Goal: Transaction & Acquisition: Purchase product/service

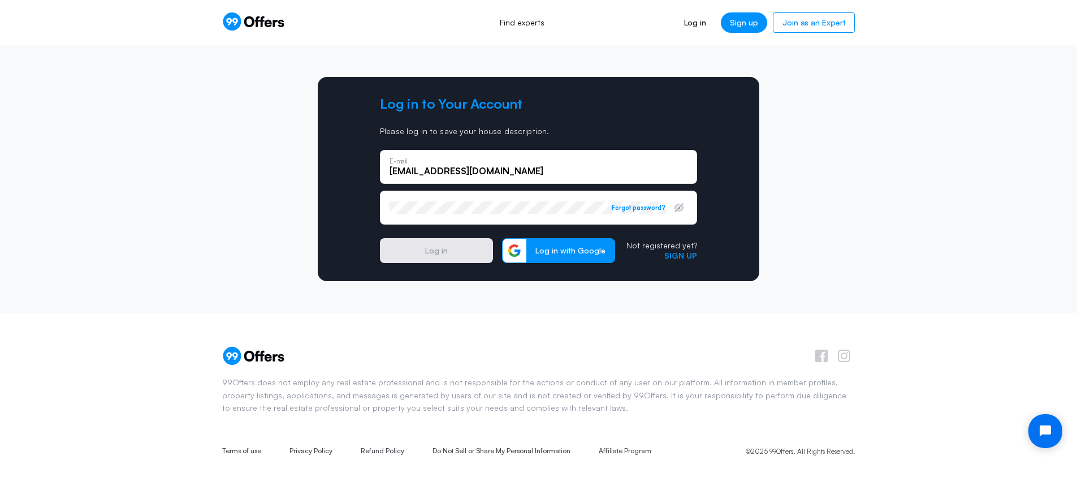
type input "[EMAIL_ADDRESS][DOMAIN_NAME]"
click at [390, 208] on protonpass-control-3047 at bounding box center [390, 208] width 0 height 0
click at [448, 247] on button "Log in" at bounding box center [436, 250] width 113 height 25
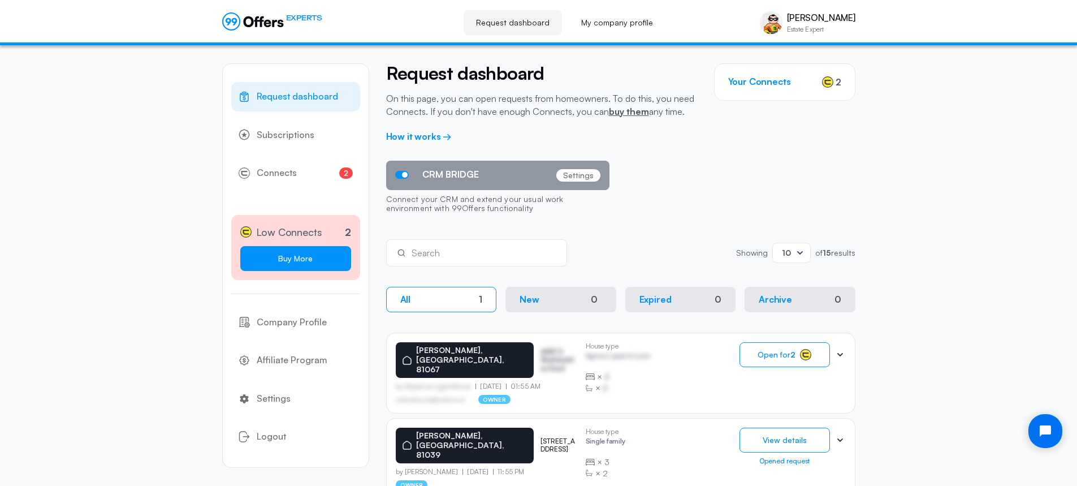
click at [295, 253] on link "Buy More" at bounding box center [295, 258] width 111 height 25
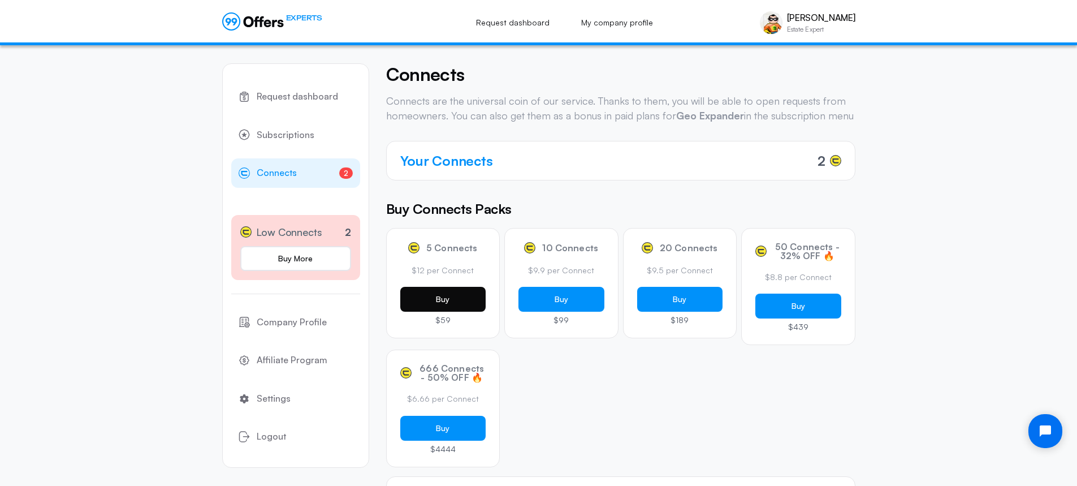
click at [439, 312] on button "Buy" at bounding box center [443, 299] width 86 height 25
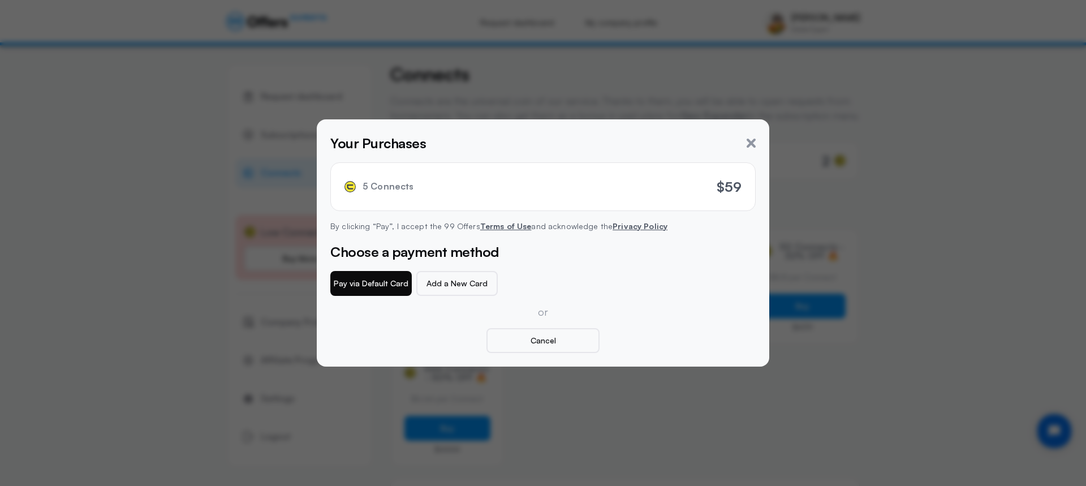
click at [385, 288] on button "Pay via Default Card" at bounding box center [370, 283] width 81 height 25
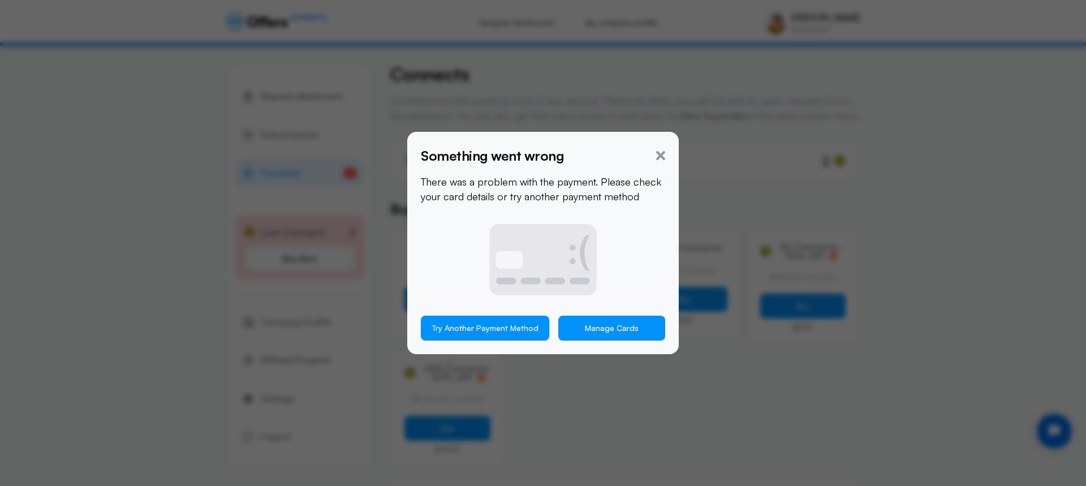
click at [600, 329] on link "Manage Cards" at bounding box center [611, 328] width 107 height 25
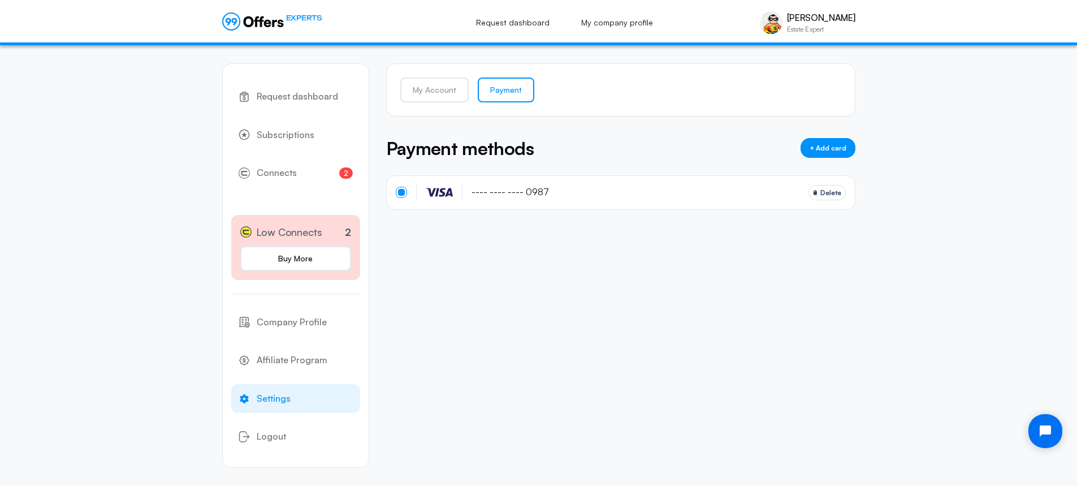
click at [828, 146] on button "+ Add card" at bounding box center [828, 148] width 55 height 20
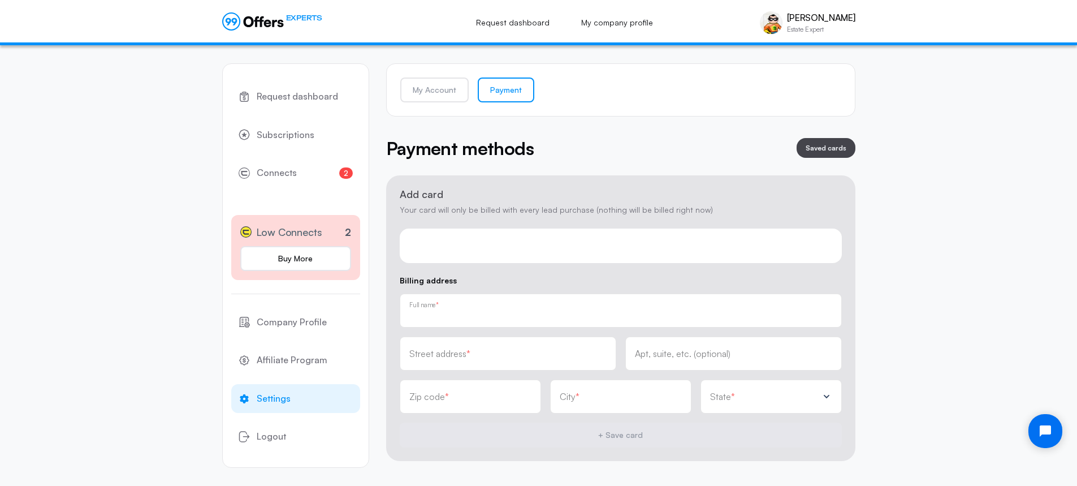
click at [466, 307] on div "Full name *" at bounding box center [620, 310] width 423 height 12
type input "[PERSON_NAME]"
type input "PO Box 704"
type input "81050"
type input "La Junta"
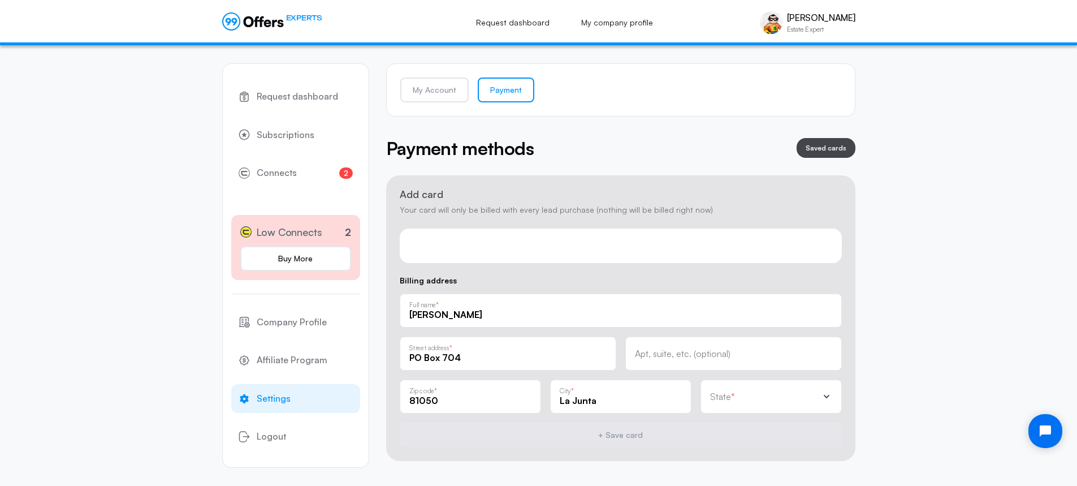
click at [740, 403] on div "State *" at bounding box center [771, 396] width 141 height 34
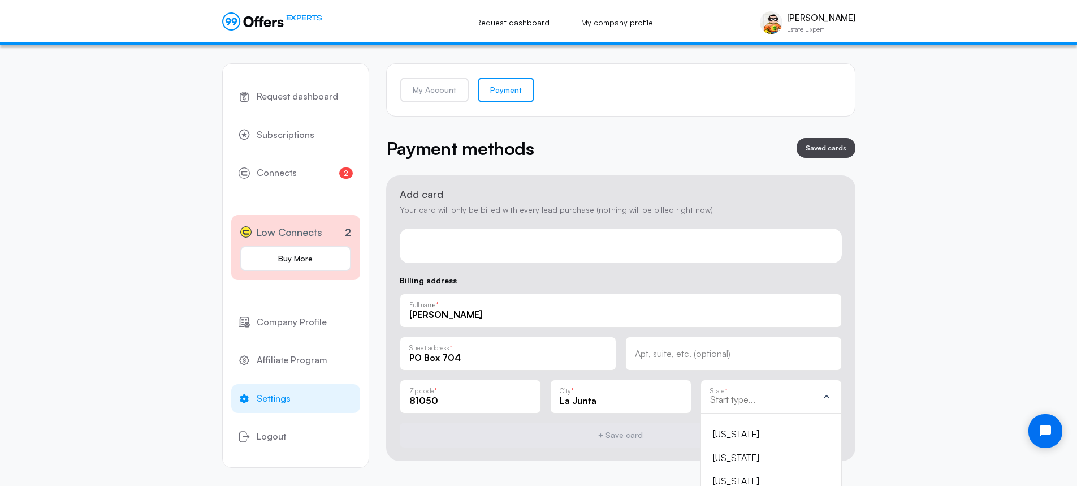
click at [751, 397] on input "text" at bounding box center [764, 399] width 108 height 10
type input "Co"
click at [731, 432] on div "[US_STATE]" at bounding box center [764, 434] width 103 height 15
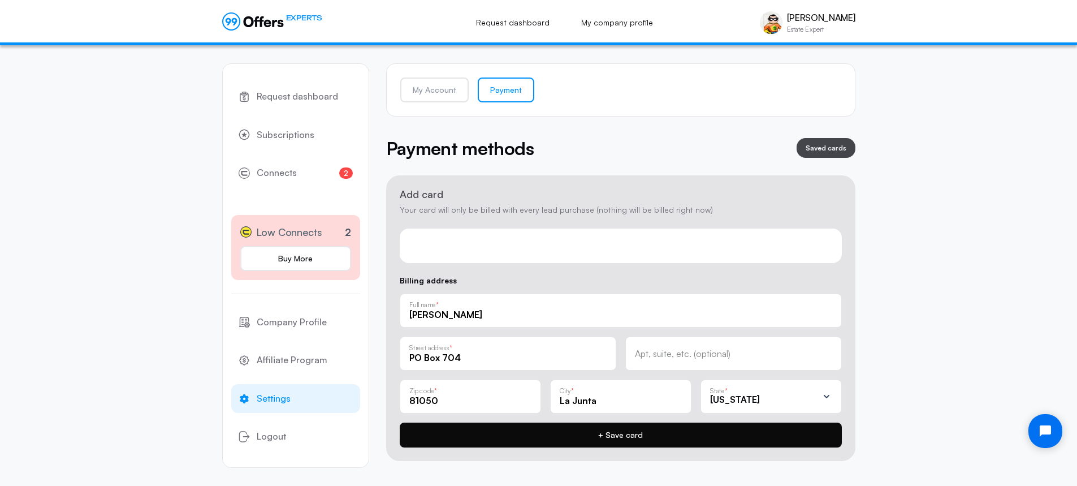
click at [651, 436] on button "+ Save card" at bounding box center [621, 434] width 442 height 25
click at [626, 443] on button "+ Save card" at bounding box center [621, 434] width 442 height 25
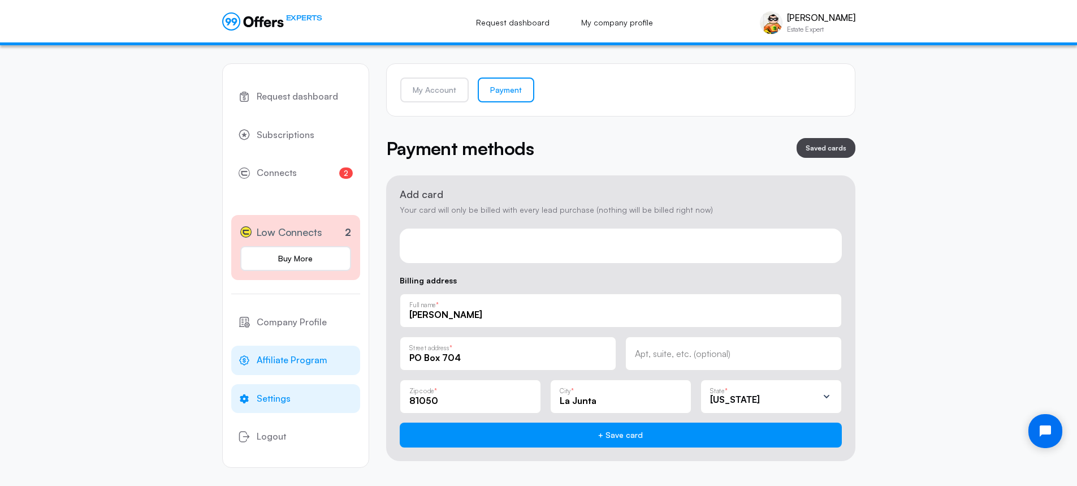
drag, startPoint x: 481, startPoint y: 357, endPoint x: 339, endPoint y: 355, distance: 142.5
click at [339, 355] on div "Request dashboard Subscriptions 2 Connects 2 Low Connects 2 Buy More Company Pr…" at bounding box center [538, 265] width 633 height 440
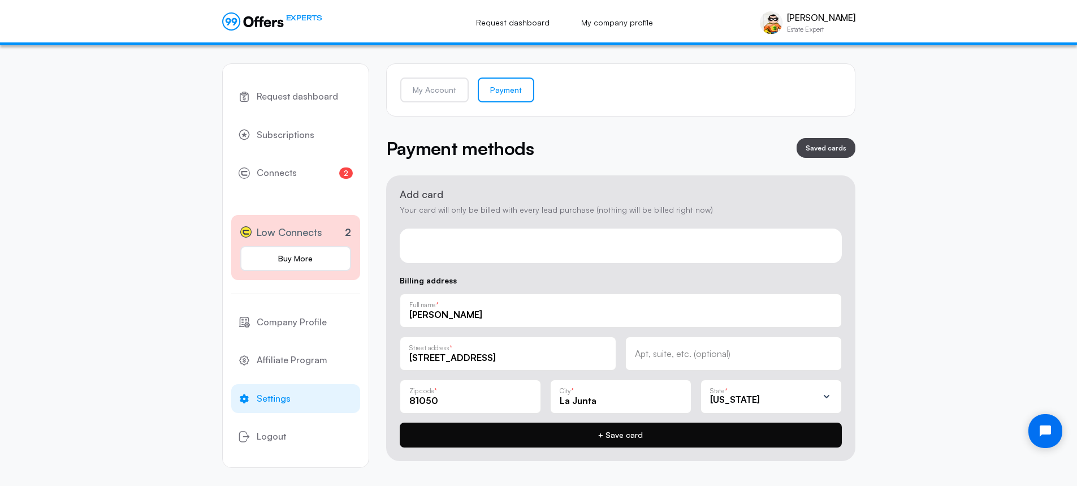
type input "[STREET_ADDRESS]"
click at [598, 431] on button "+ Save card" at bounding box center [621, 434] width 442 height 25
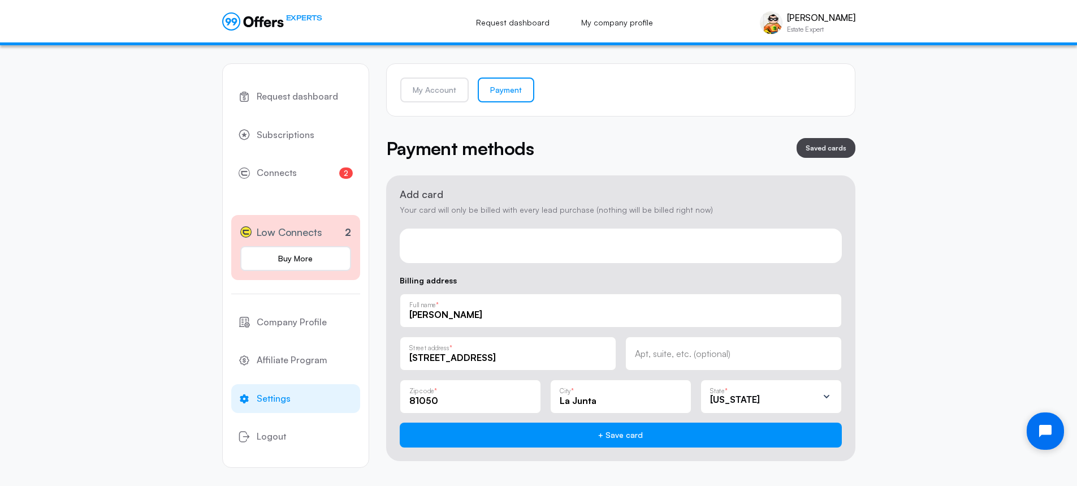
click at [1052, 436] on icon "Open chat widget" at bounding box center [1052, 431] width 18 height 18
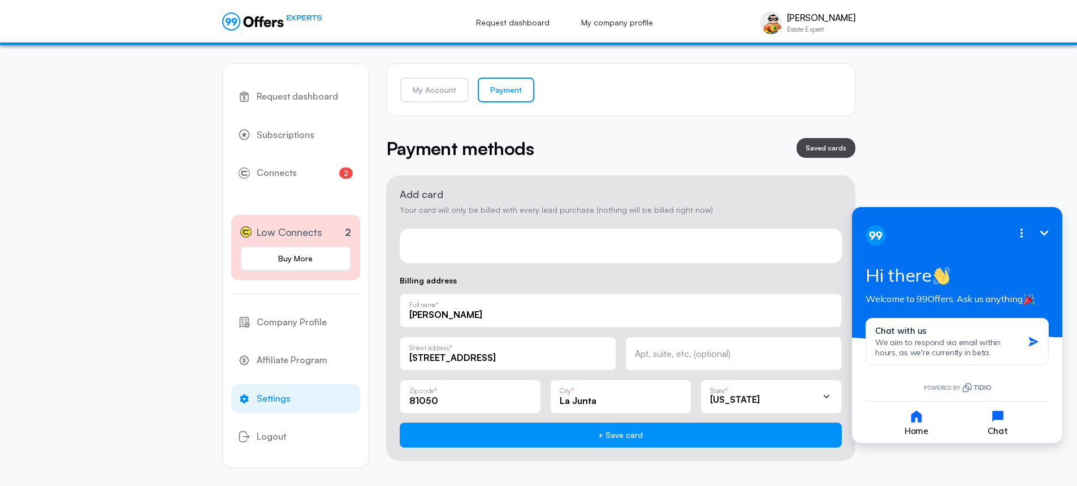
click at [1005, 423] on icon "button" at bounding box center [998, 416] width 16 height 16
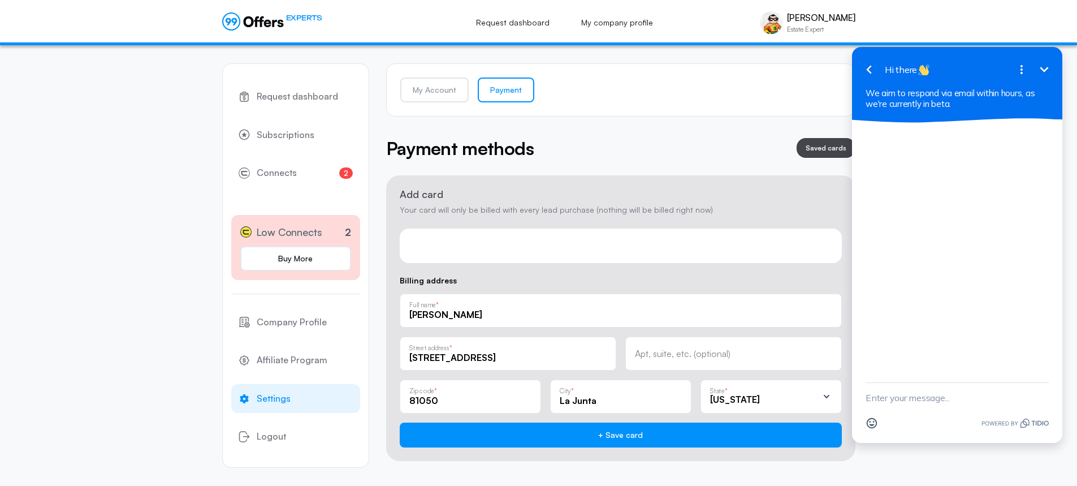
click at [894, 403] on textarea "New message" at bounding box center [957, 397] width 183 height 29
click at [868, 375] on textarea "I am not able to buy Connects on any of three browsers including Chrome." at bounding box center [943, 386] width 155 height 52
click at [869, 374] on textarea "I am not able to buy Connects on any of three browsers including Chrome." at bounding box center [943, 386] width 155 height 52
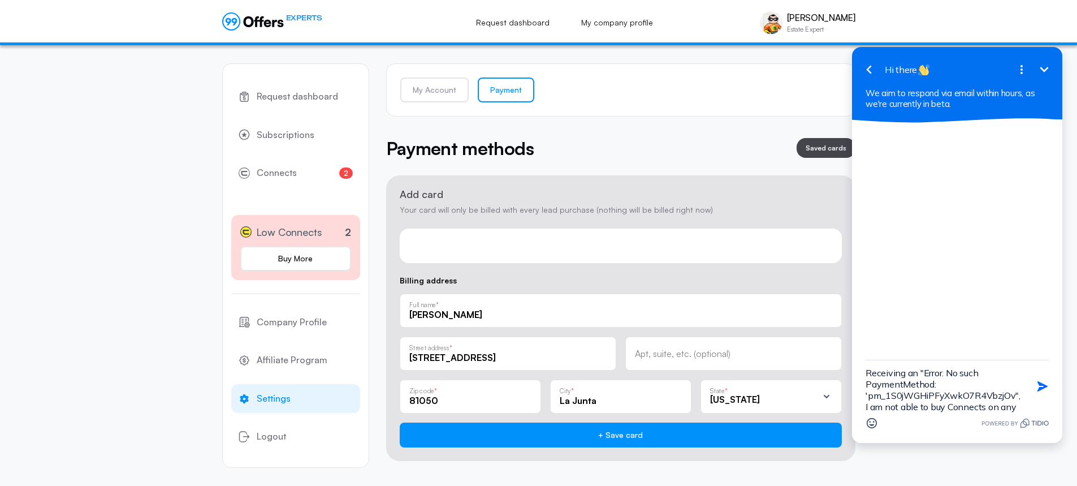
scroll to position [14, 0]
type textarea "Receiving an "Error. No such PaymentMethod: 'pm_1S0jWGHiPFyXwkO7R4VbzjOv", I am…"
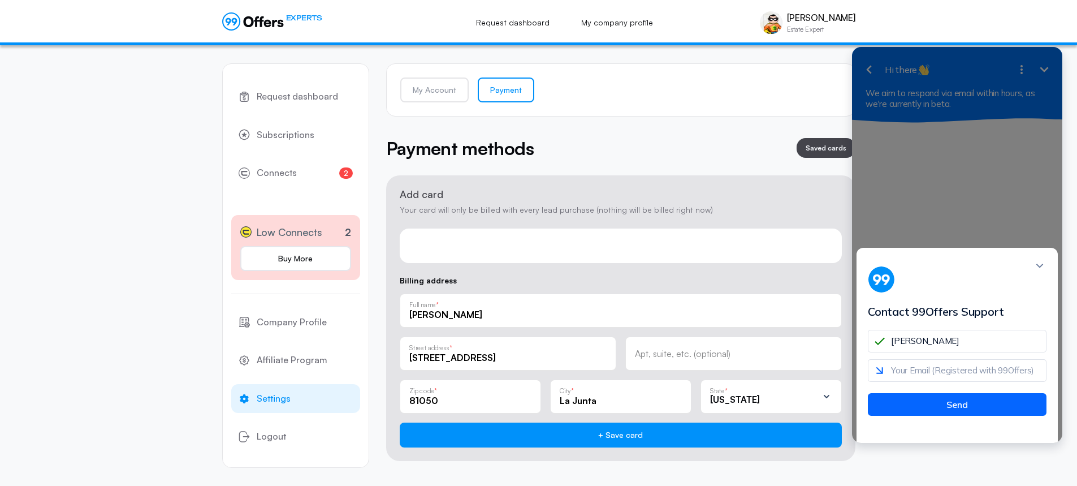
type input "[PERSON_NAME]"
type input "[EMAIL_ADDRESS][DOMAIN_NAME]"
click at [948, 412] on button "Send" at bounding box center [957, 404] width 179 height 23
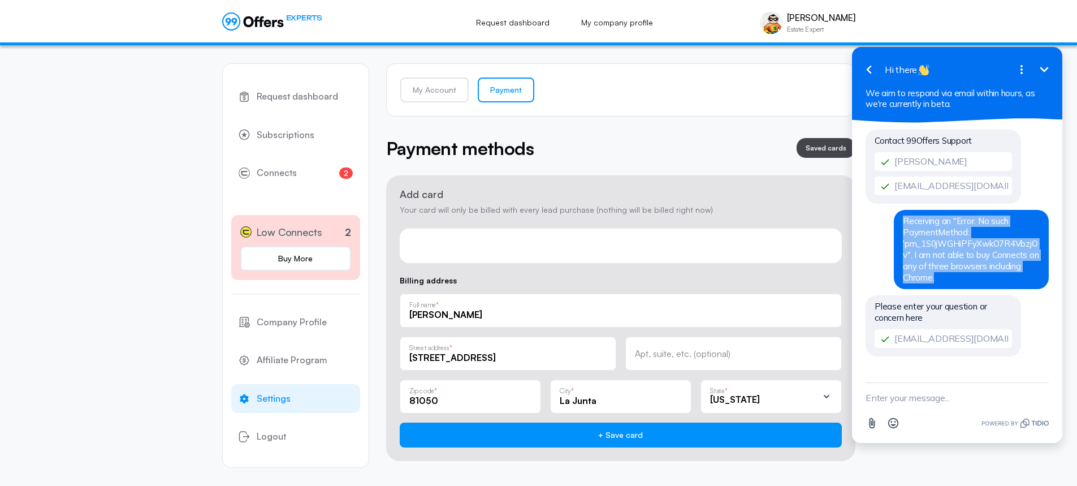
drag, startPoint x: 941, startPoint y: 278, endPoint x: 905, endPoint y: 220, distance: 68.6
click at [905, 220] on div "Receiving an "Error. No such PaymentMethod: 'pm_1S0jWGHiPFyXwkO7R4VbzjOv", I am…" at bounding box center [971, 249] width 155 height 79
copy span "Receiving an "Error. No such PaymentMethod: 'pm_1S0jWGHiPFyXwkO7R4VbzjOv", I am…"
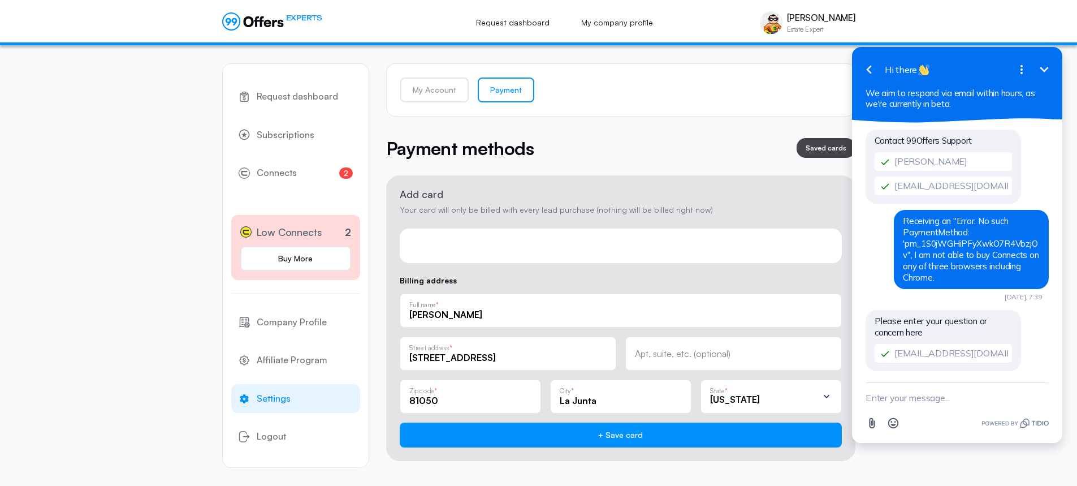
click at [924, 397] on textarea "New message" at bounding box center [957, 397] width 183 height 29
paste textarea "Receiving an "Error. No such PaymentMethod: 'pm_1S0jWGHiPFyXwkO7R4VbzjOv", I am…"
type textarea "Receiving an "Error. No such PaymentMethod: 'pm_1S0jWGHiPFyXwkO7R4VbzjOv", I am…"
